Goal: Information Seeking & Learning: Learn about a topic

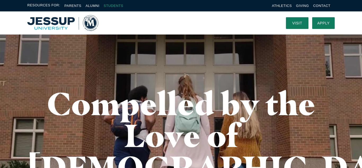
click at [108, 5] on link "Students" at bounding box center [114, 6] width 20 height 4
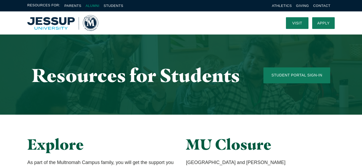
click at [90, 6] on link "Alumni" at bounding box center [93, 6] width 14 height 4
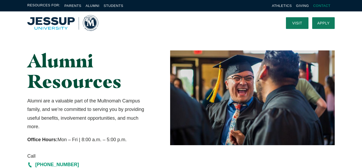
click at [318, 6] on link "Contact" at bounding box center [321, 6] width 17 height 4
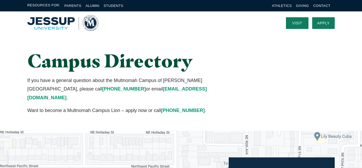
click at [80, 28] on img "Home" at bounding box center [62, 23] width 71 height 16
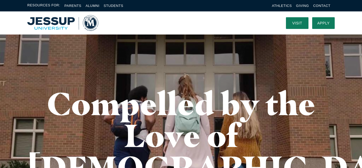
click at [215, 12] on nav at bounding box center [188, 22] width 180 height 23
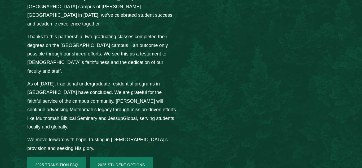
scroll to position [751, 0]
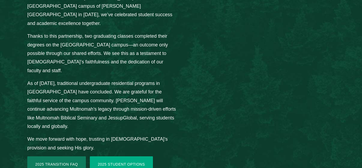
click at [127, 156] on link "2025 Student Options" at bounding box center [121, 164] width 63 height 16
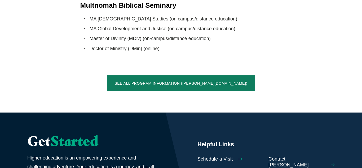
scroll to position [1099, 0]
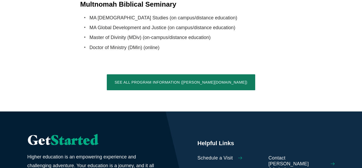
click at [210, 168] on span "Request Information" at bounding box center [220, 171] width 45 height 6
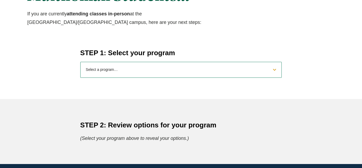
scroll to position [214, 0]
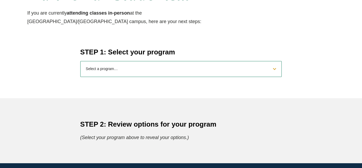
click at [127, 71] on select "Select a program… BS Bible and Theology BS Biology BS Business Administration B…" at bounding box center [181, 69] width 202 height 16
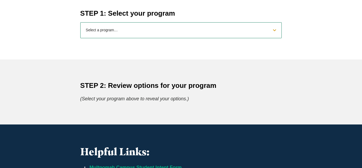
scroll to position [254, 0]
